Goal: Transaction & Acquisition: Book appointment/travel/reservation

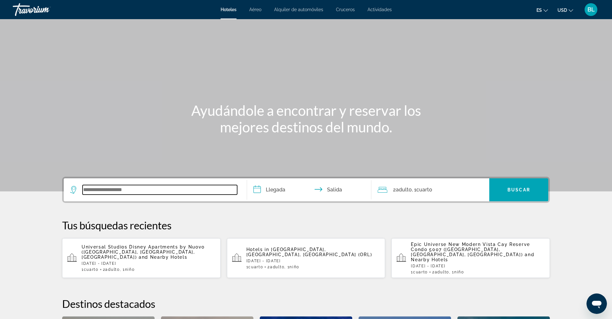
click at [86, 186] on input "Search widget" at bounding box center [160, 190] width 155 height 10
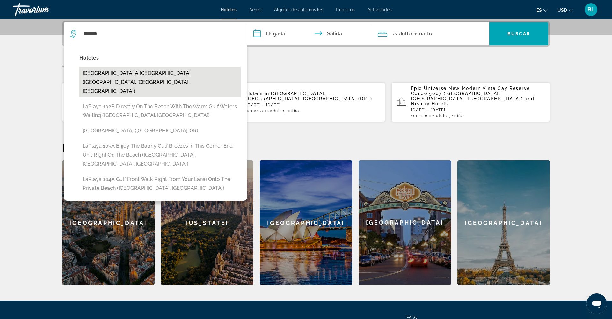
click at [130, 75] on button "[GEOGRAPHIC_DATA] A [GEOGRAPHIC_DATA] ([GEOGRAPHIC_DATA], [GEOGRAPHIC_DATA], [G…" at bounding box center [159, 82] width 161 height 30
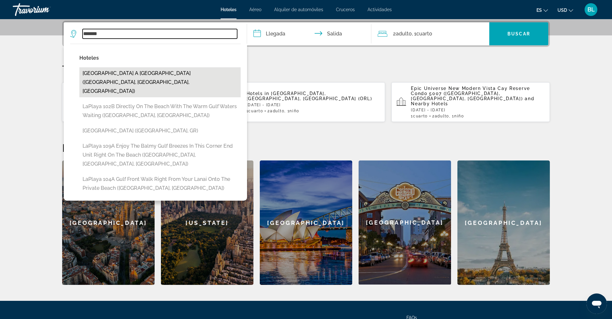
type input "**********"
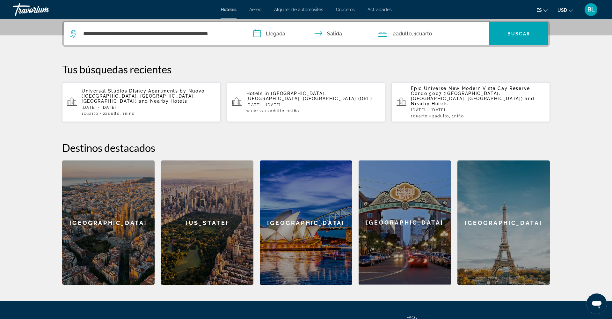
click at [276, 36] on input "**********" at bounding box center [310, 34] width 127 height 25
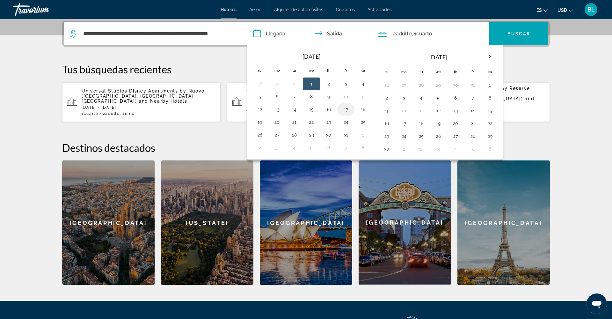
click at [346, 108] on button "17" at bounding box center [346, 109] width 10 height 9
click at [262, 120] on button "19" at bounding box center [260, 122] width 10 height 9
type input "**********"
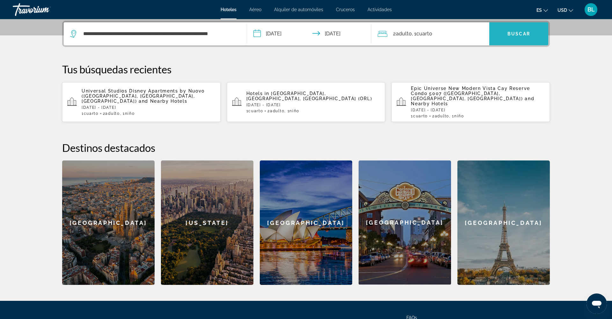
click at [496, 38] on span "Search widget" at bounding box center [519, 33] width 59 height 15
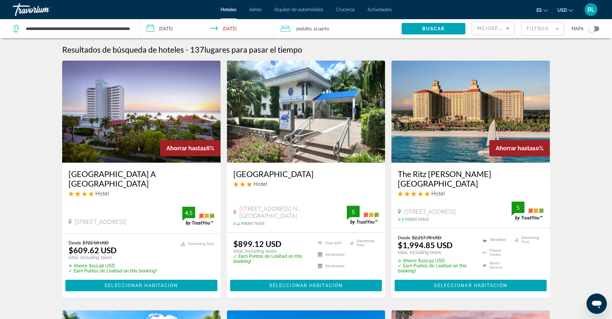
click at [186, 153] on div "Ahorrar hasta 16%" at bounding box center [190, 148] width 61 height 16
click at [162, 122] on img "Main content" at bounding box center [141, 112] width 159 height 102
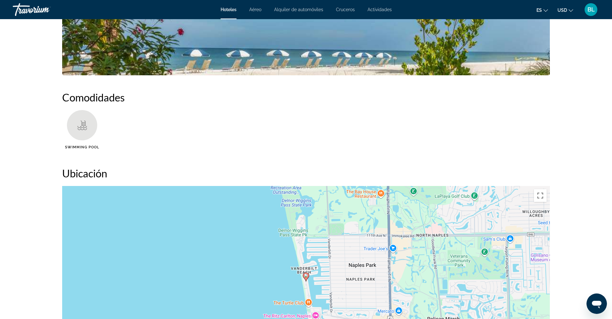
scroll to position [439, 0]
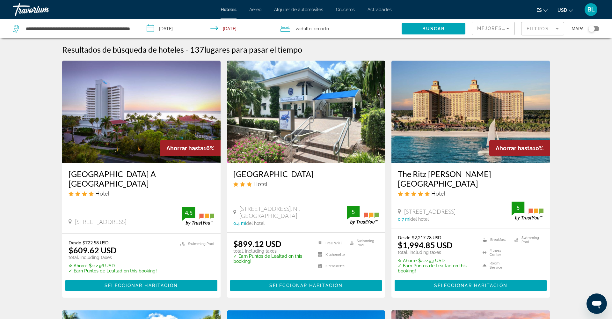
click at [445, 135] on img "Main content" at bounding box center [471, 112] width 159 height 102
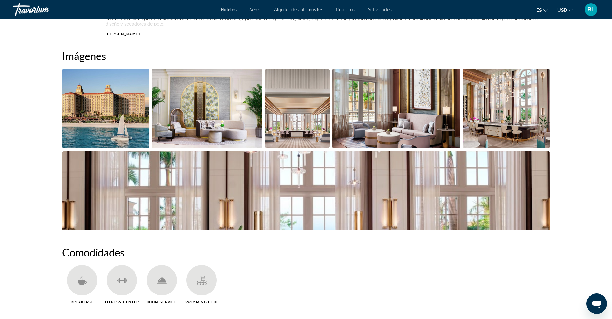
scroll to position [300, 0]
click at [125, 122] on img "Open full-screen image slider" at bounding box center [105, 108] width 87 height 79
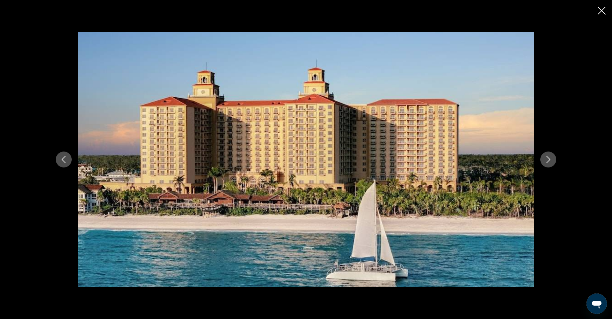
click at [547, 162] on icon "Next image" at bounding box center [549, 160] width 8 height 8
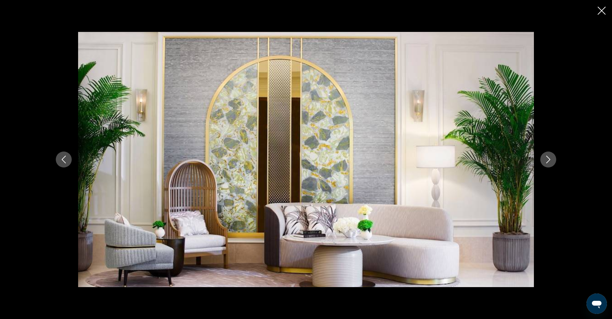
click at [548, 160] on icon "Next image" at bounding box center [549, 160] width 8 height 8
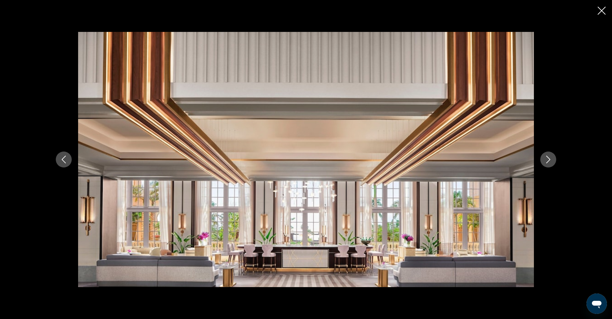
click at [548, 160] on icon "Next image" at bounding box center [549, 160] width 8 height 8
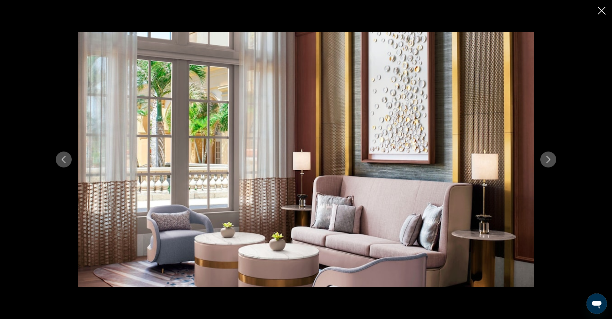
click at [548, 160] on icon "Next image" at bounding box center [549, 160] width 8 height 8
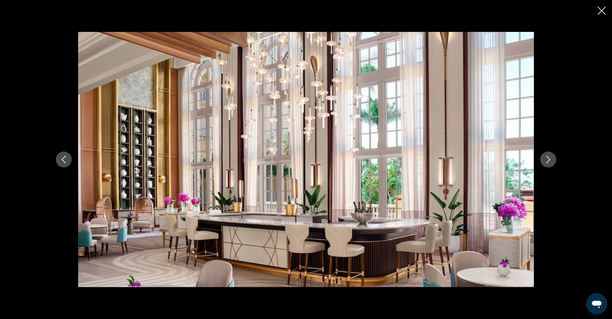
click at [548, 160] on icon "Next image" at bounding box center [549, 160] width 8 height 8
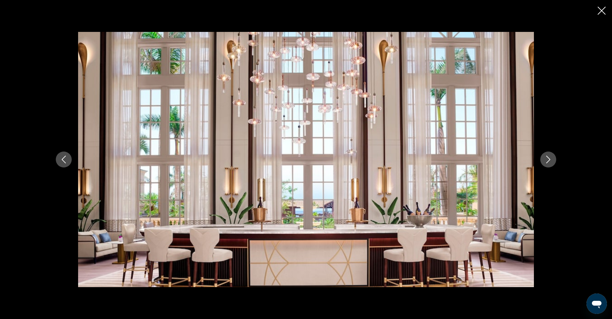
click at [548, 160] on icon "Next image" at bounding box center [549, 160] width 8 height 8
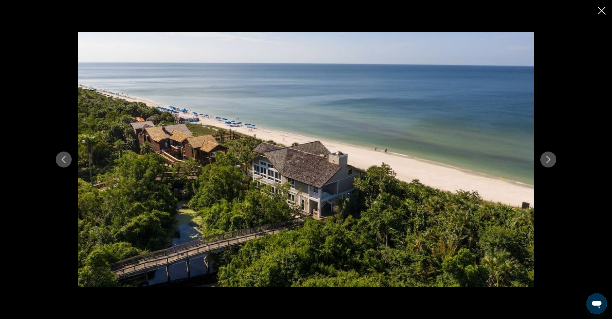
click at [548, 160] on icon "Next image" at bounding box center [549, 160] width 8 height 8
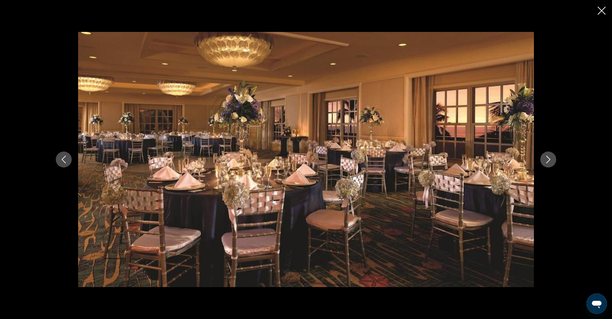
click at [548, 160] on icon "Next image" at bounding box center [549, 160] width 8 height 8
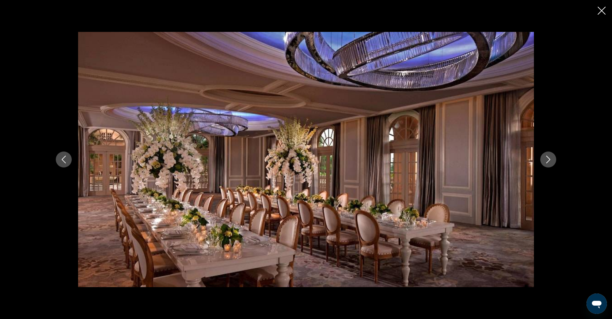
click at [548, 160] on icon "Next image" at bounding box center [549, 160] width 8 height 8
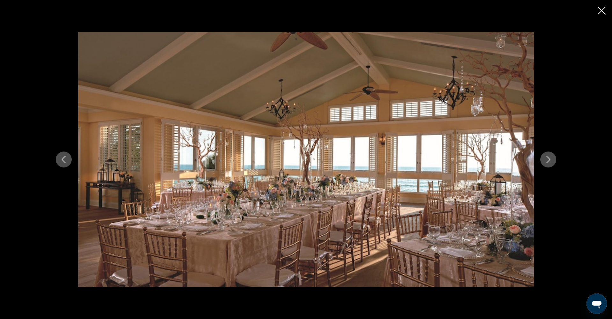
click at [548, 160] on icon "Next image" at bounding box center [549, 160] width 8 height 8
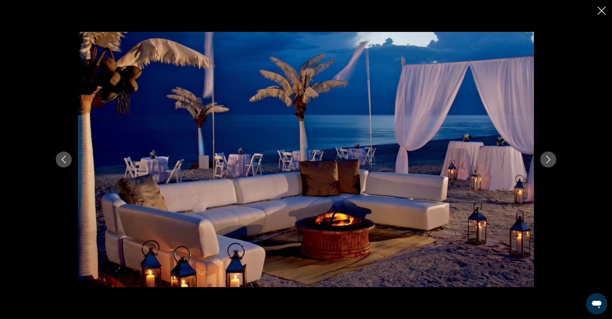
click at [598, 13] on icon "Close slideshow" at bounding box center [602, 11] width 8 height 8
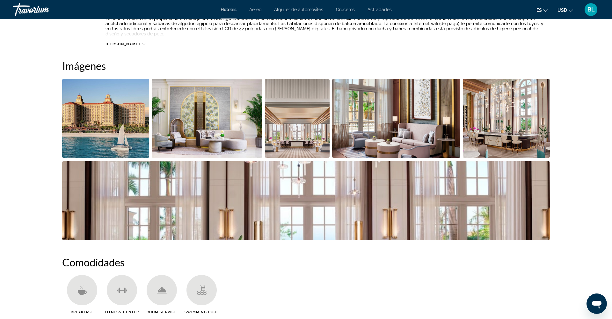
scroll to position [578, 0]
